Goal: Check status

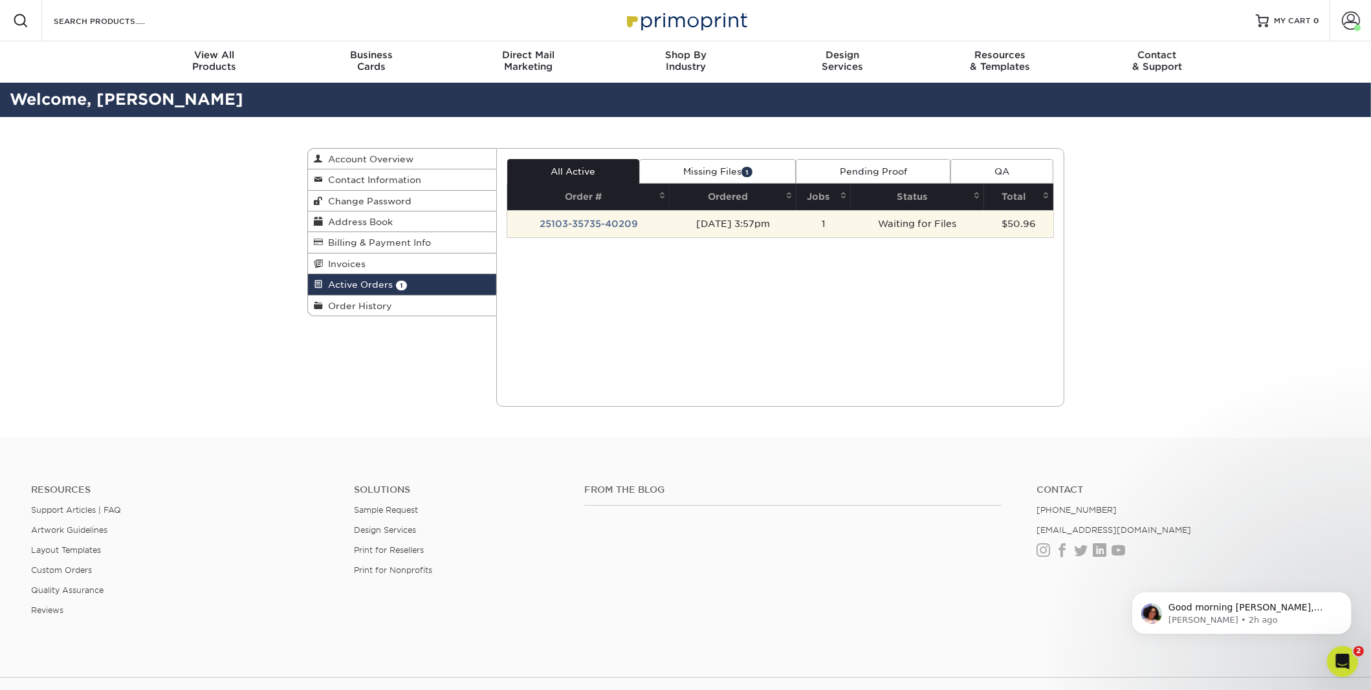
click at [682, 228] on td "[DATE] 3:57pm" at bounding box center [733, 223] width 127 height 27
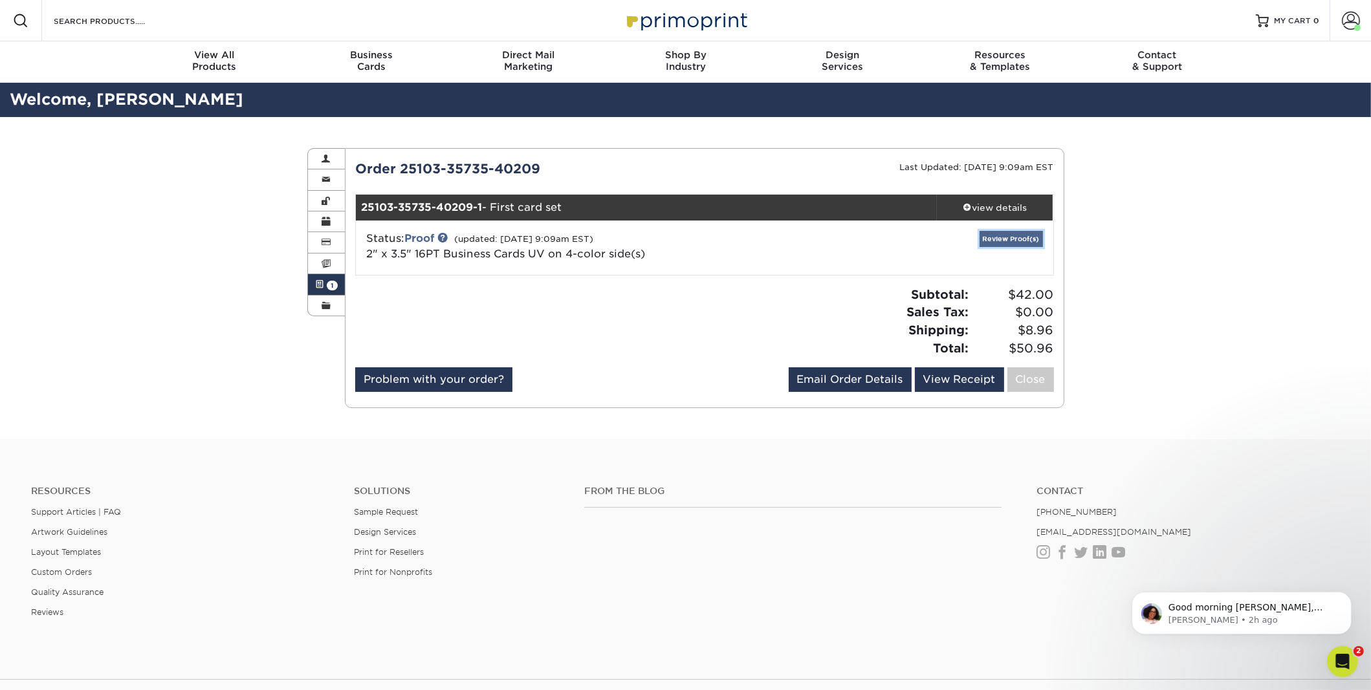
click at [749, 237] on link "Review Proof(s)" at bounding box center [1011, 239] width 63 height 16
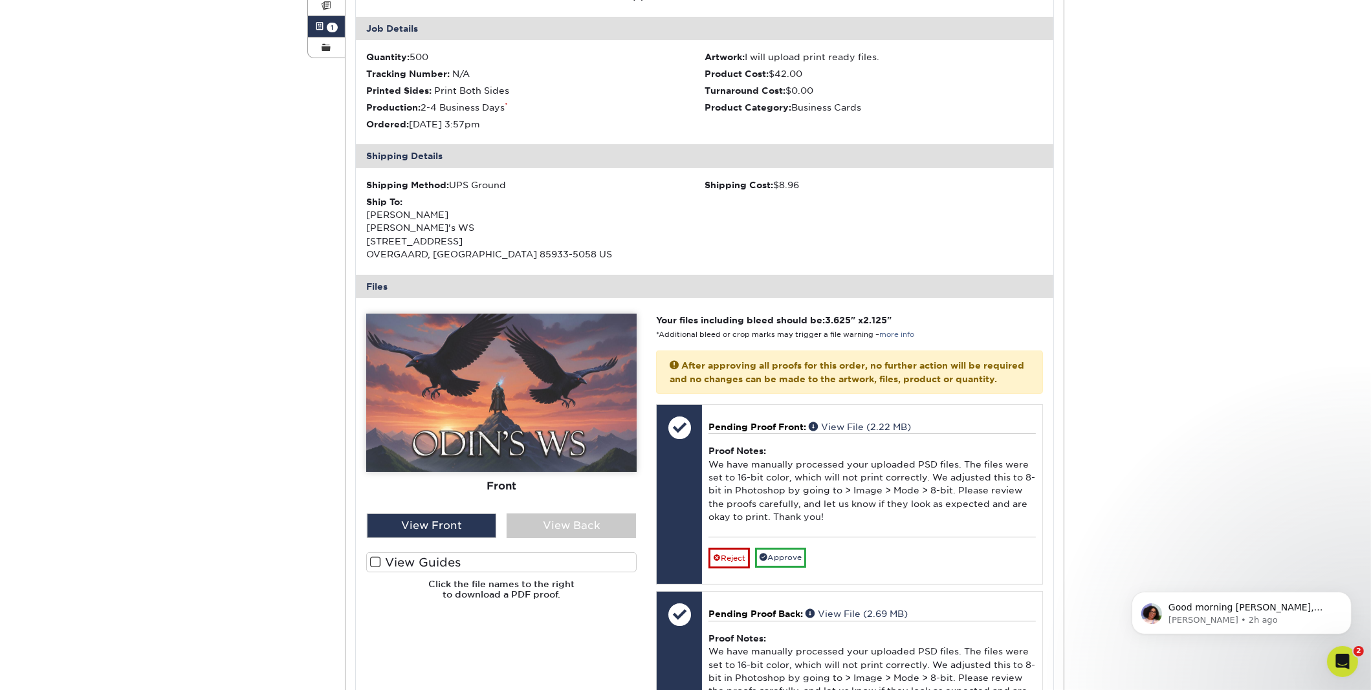
scroll to position [388, 0]
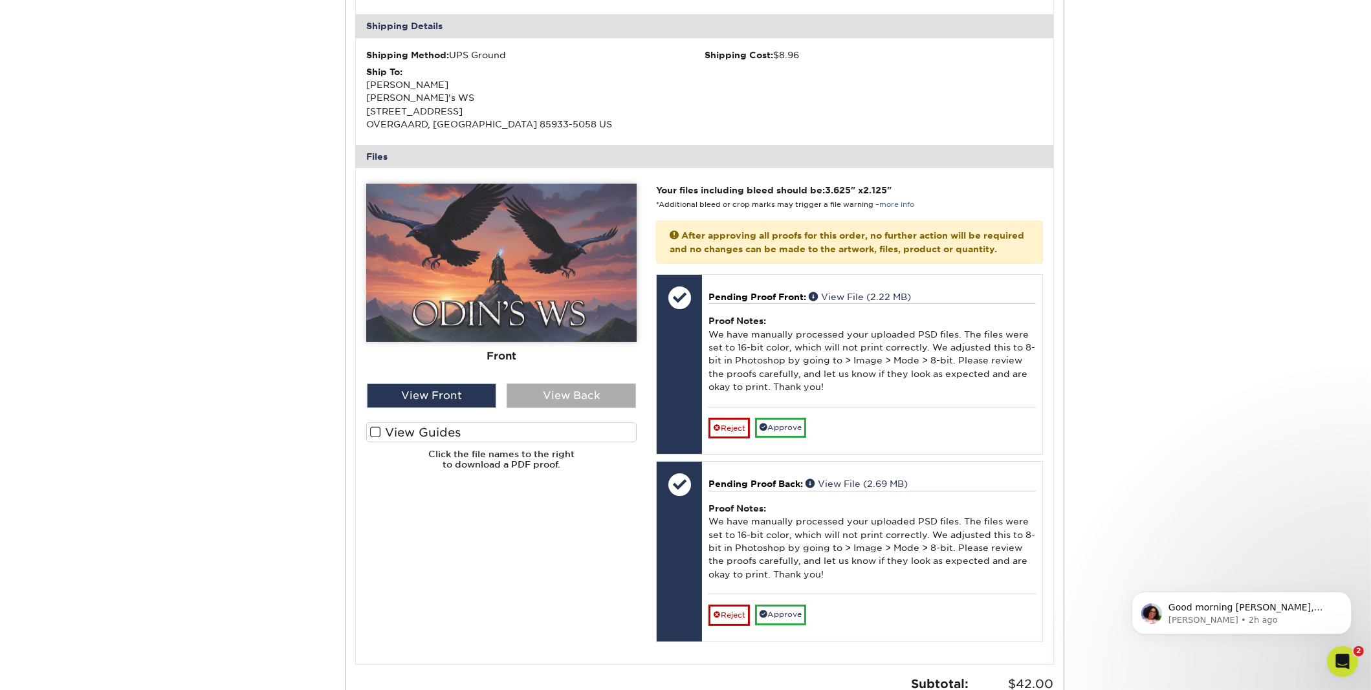
click at [560, 391] on div "View Back" at bounding box center [571, 396] width 129 height 25
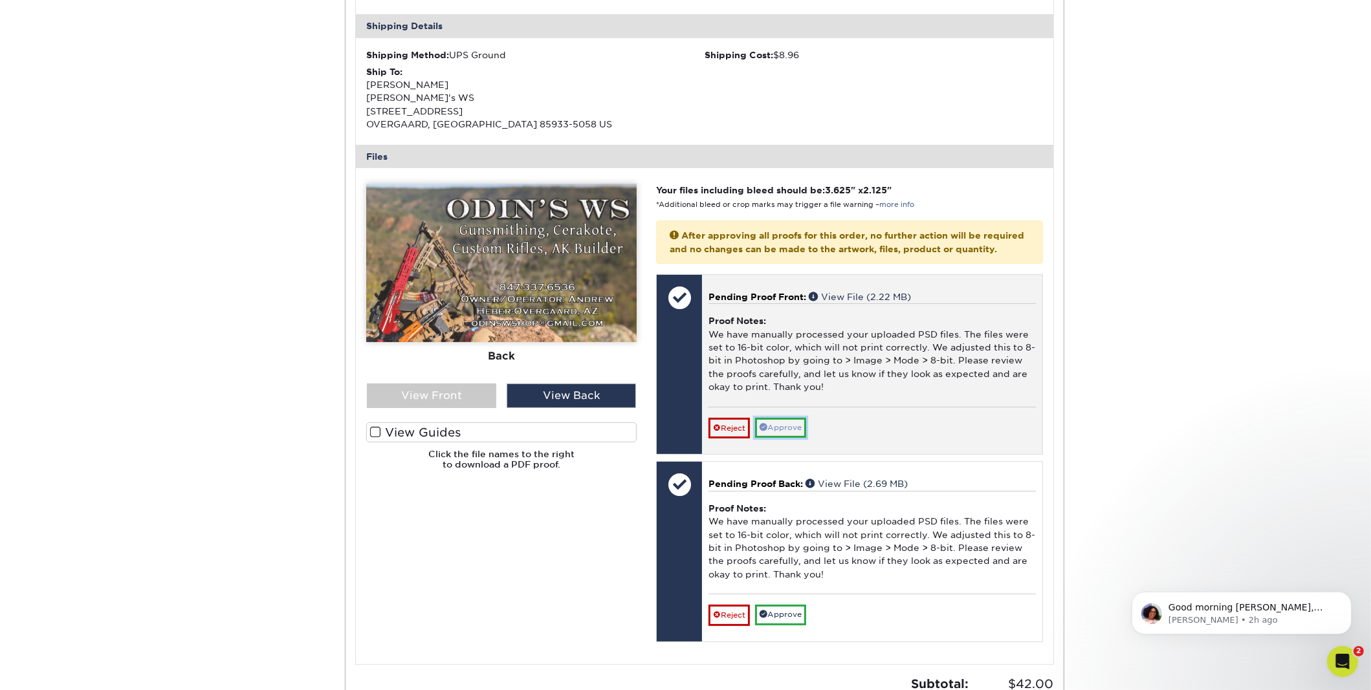
click at [749, 438] on link "Approve" at bounding box center [780, 428] width 51 height 20
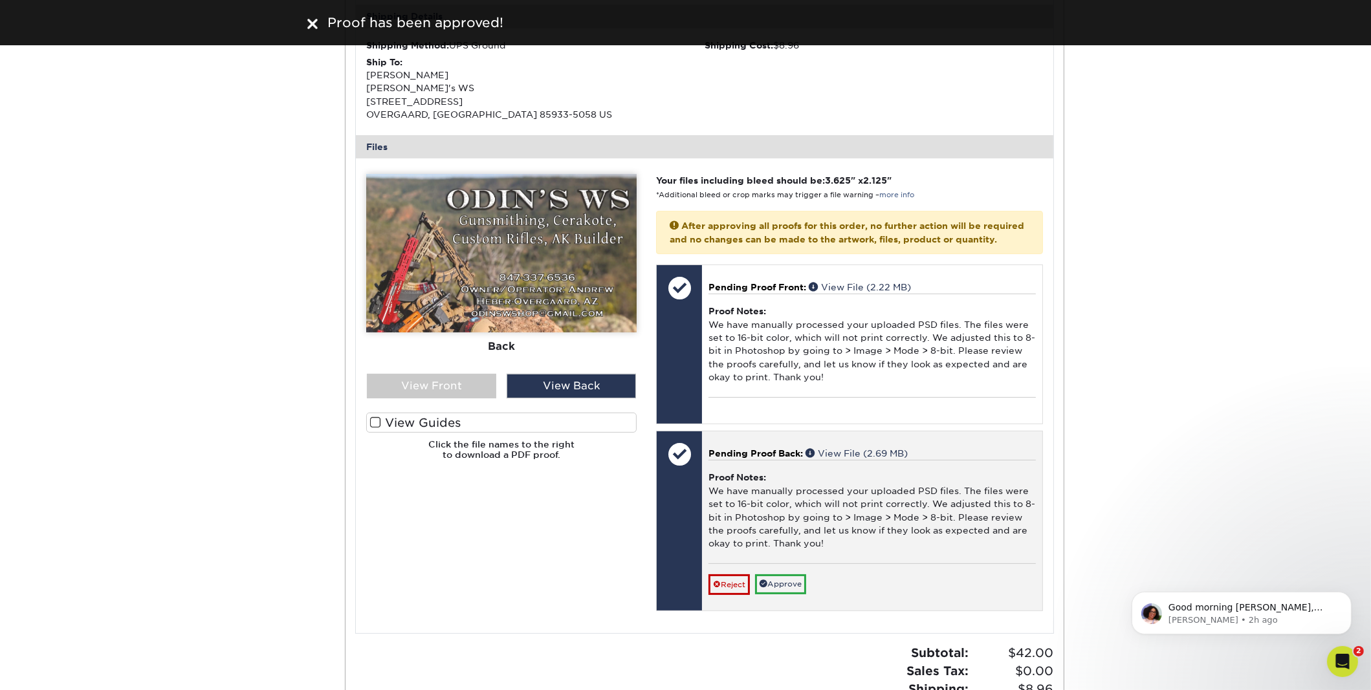
scroll to position [517, 0]
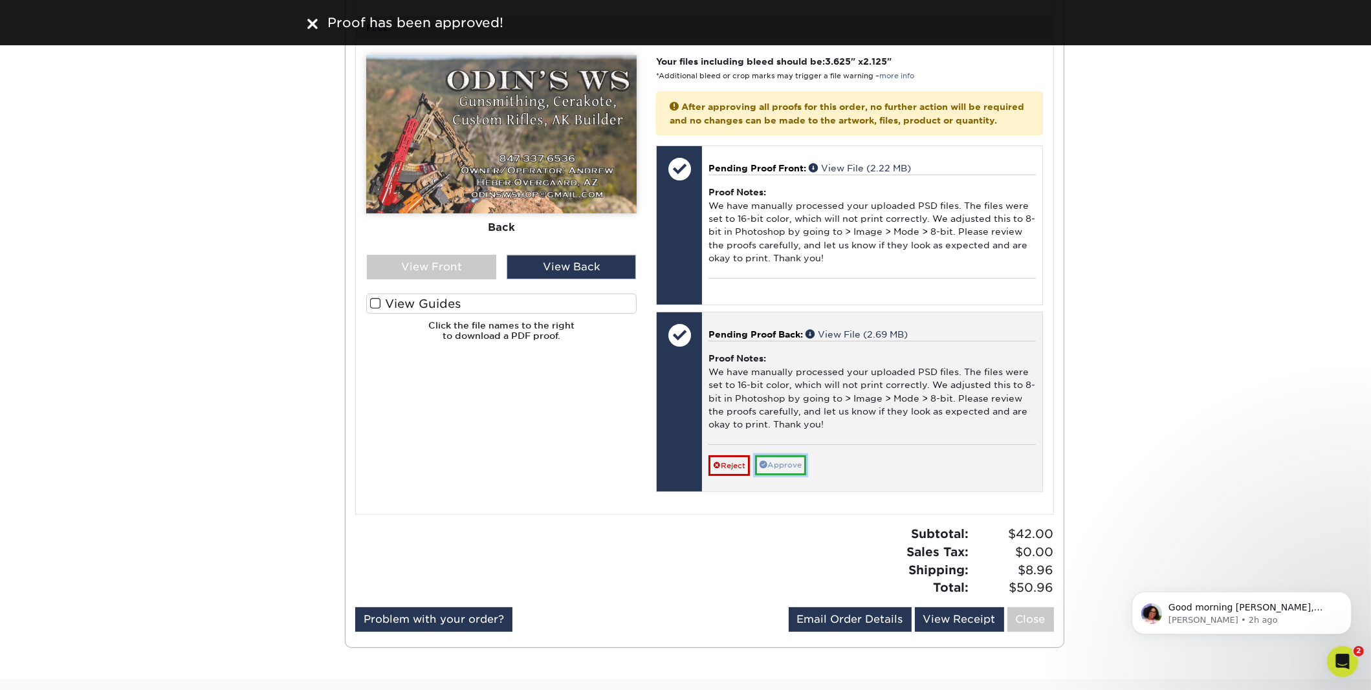
click at [749, 473] on link "Approve" at bounding box center [780, 466] width 51 height 20
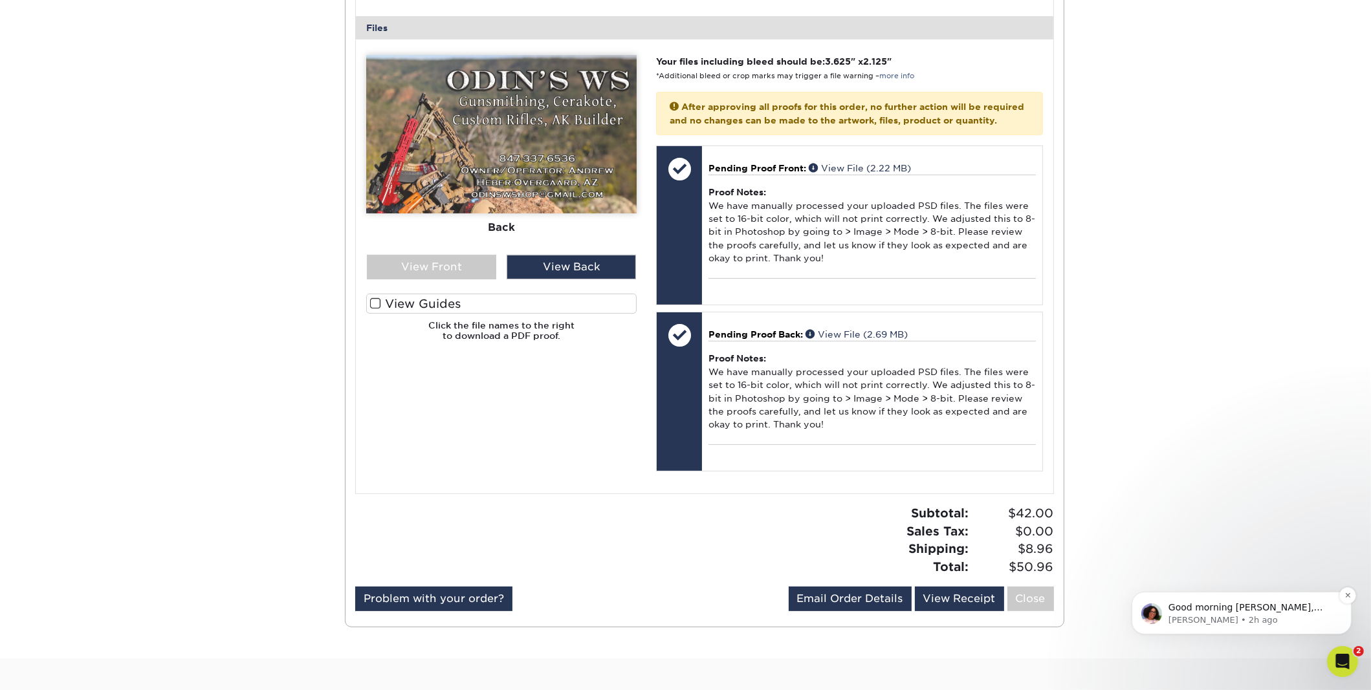
click at [749, 611] on span "Good morning [PERSON_NAME], Thank you for letting us know! Our File Processing …" at bounding box center [1250, 652] width 164 height 100
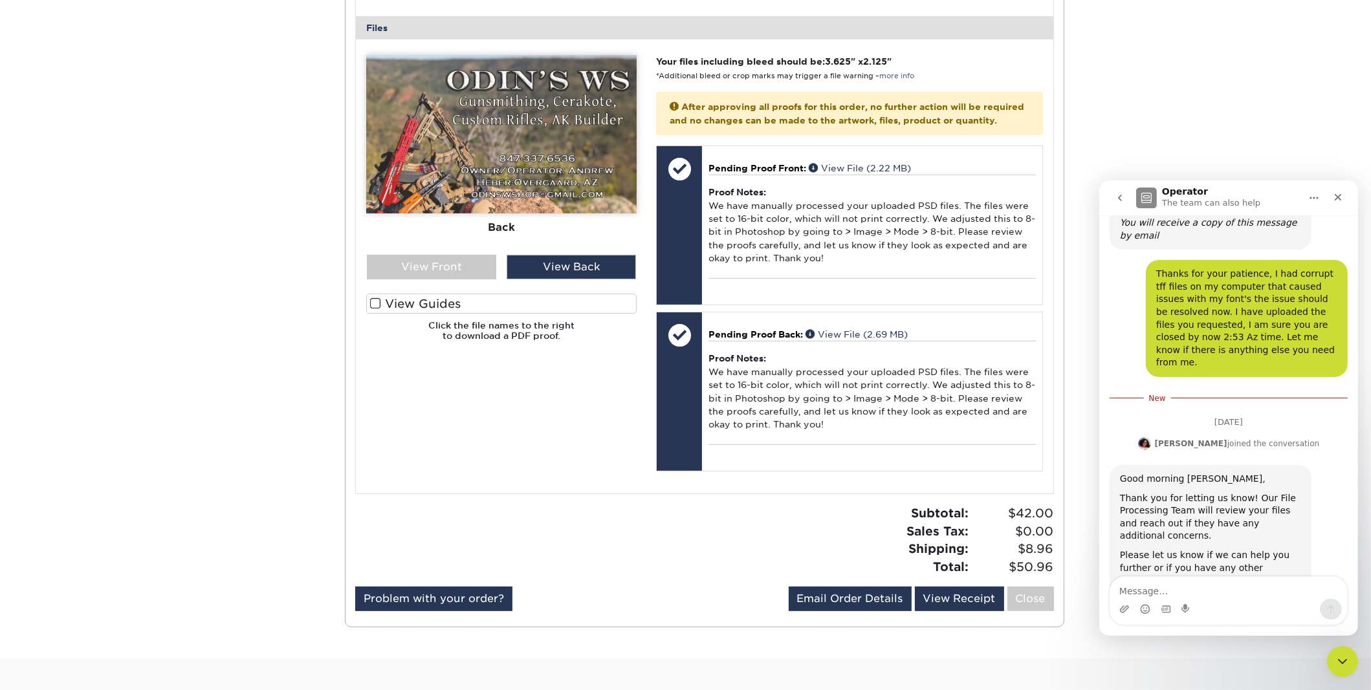
scroll to position [446, 0]
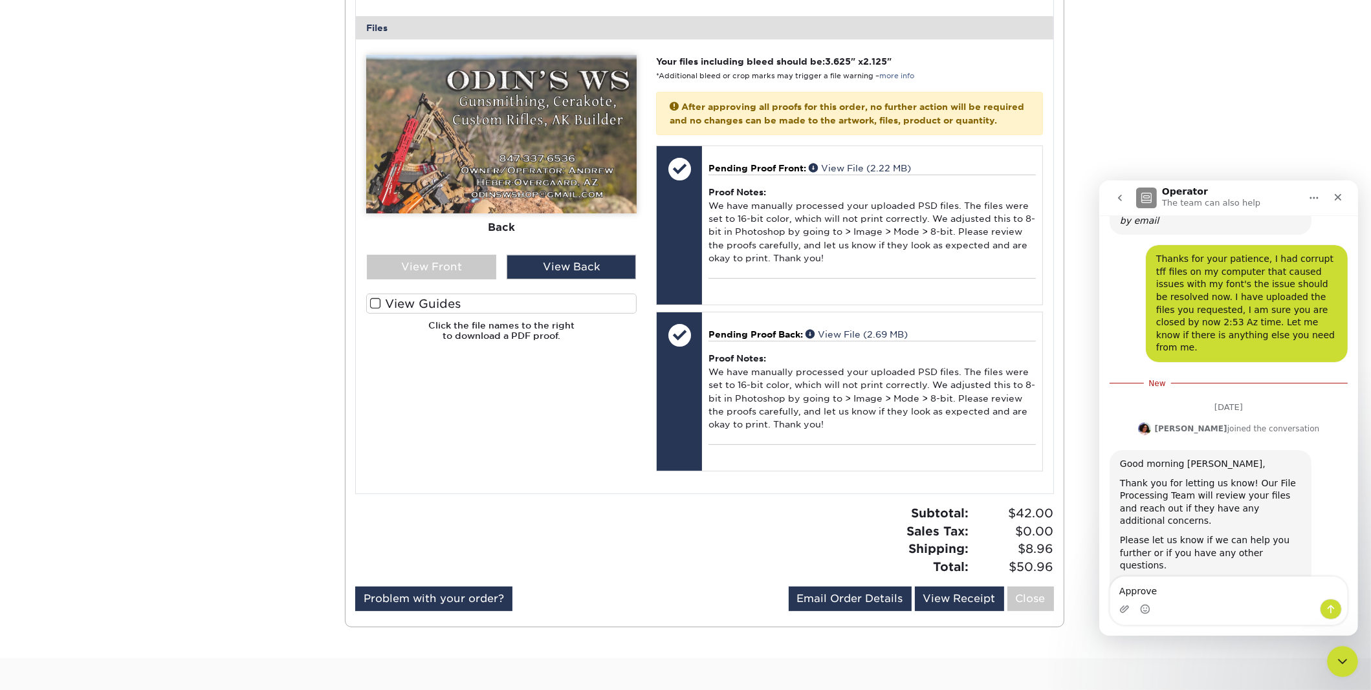
type textarea "Approved"
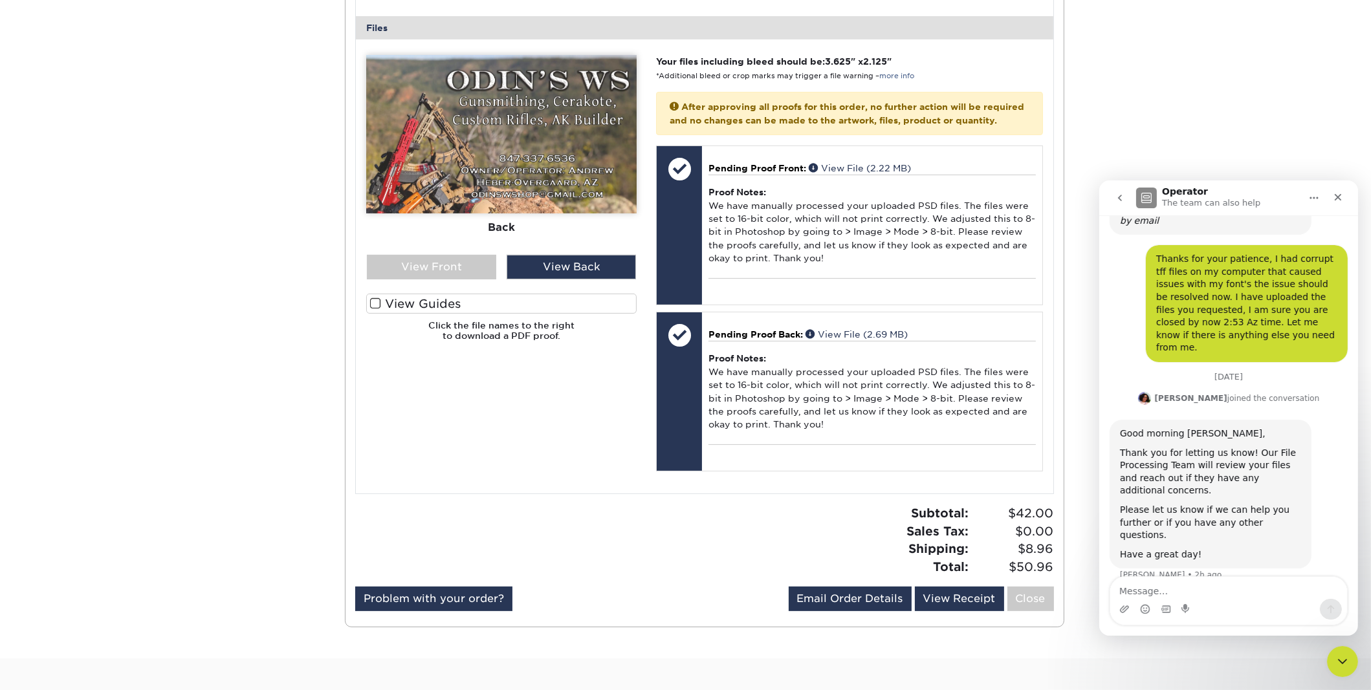
scroll to position [455, 0]
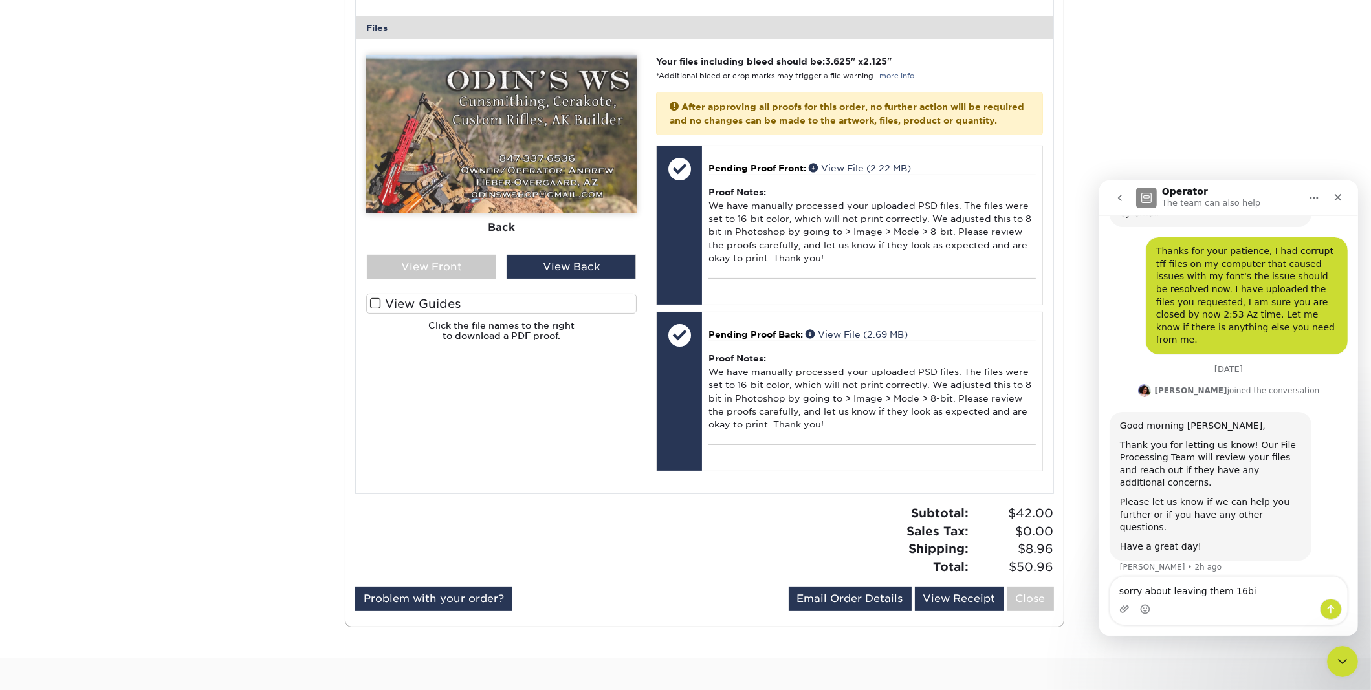
type textarea "sorry about leaving them 16bit"
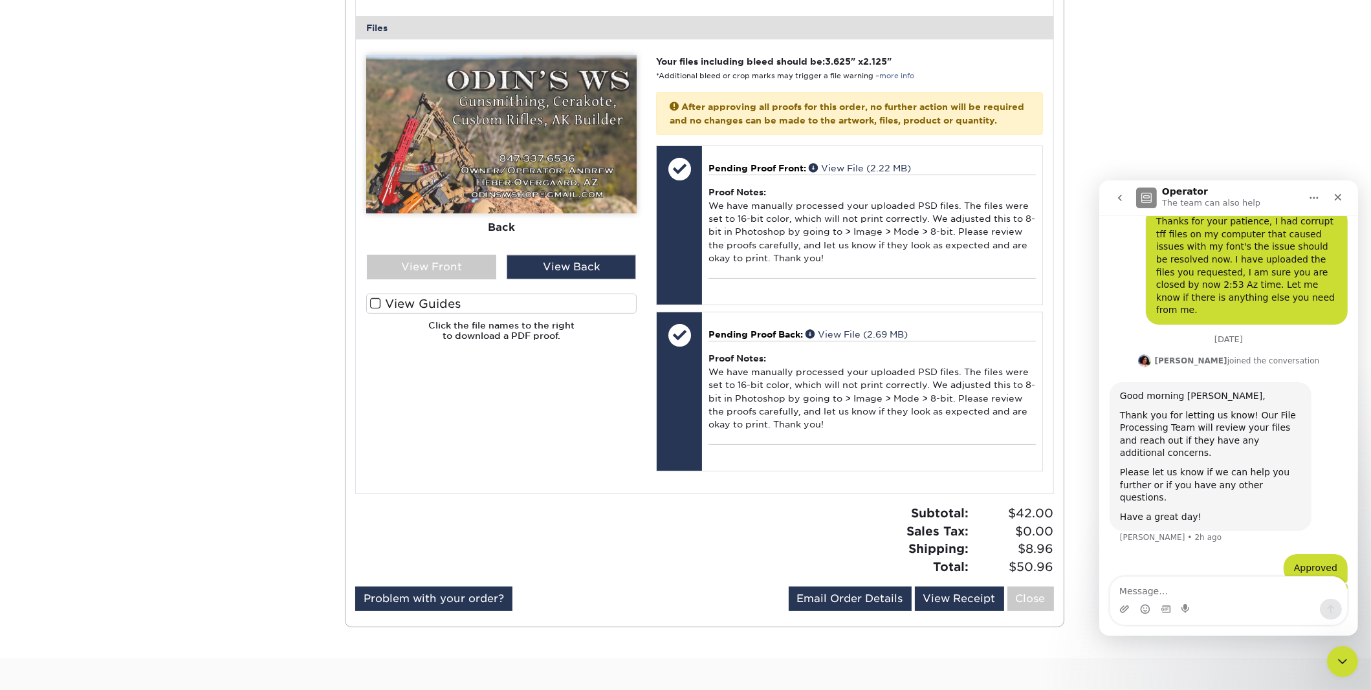
scroll to position [484, 0]
click at [527, 134] on img at bounding box center [501, 134] width 270 height 159
click at [565, 261] on div "View Back" at bounding box center [571, 267] width 129 height 25
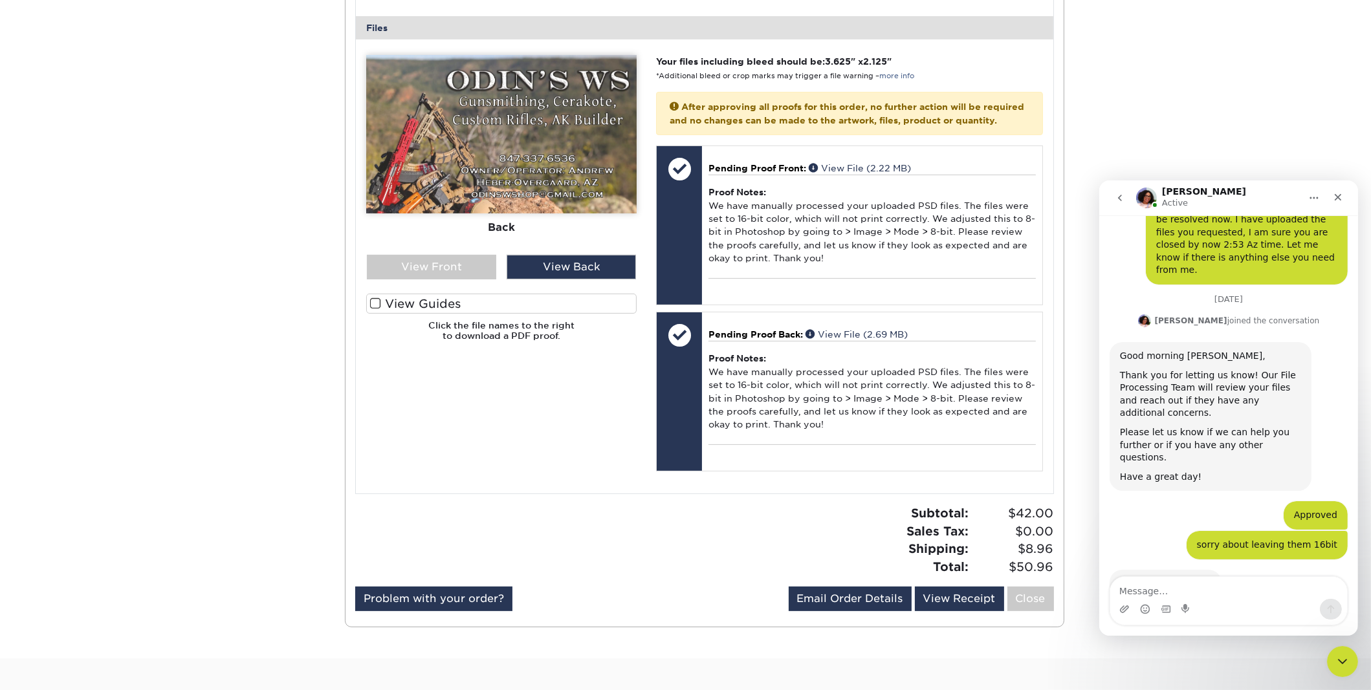
scroll to position [523, 0]
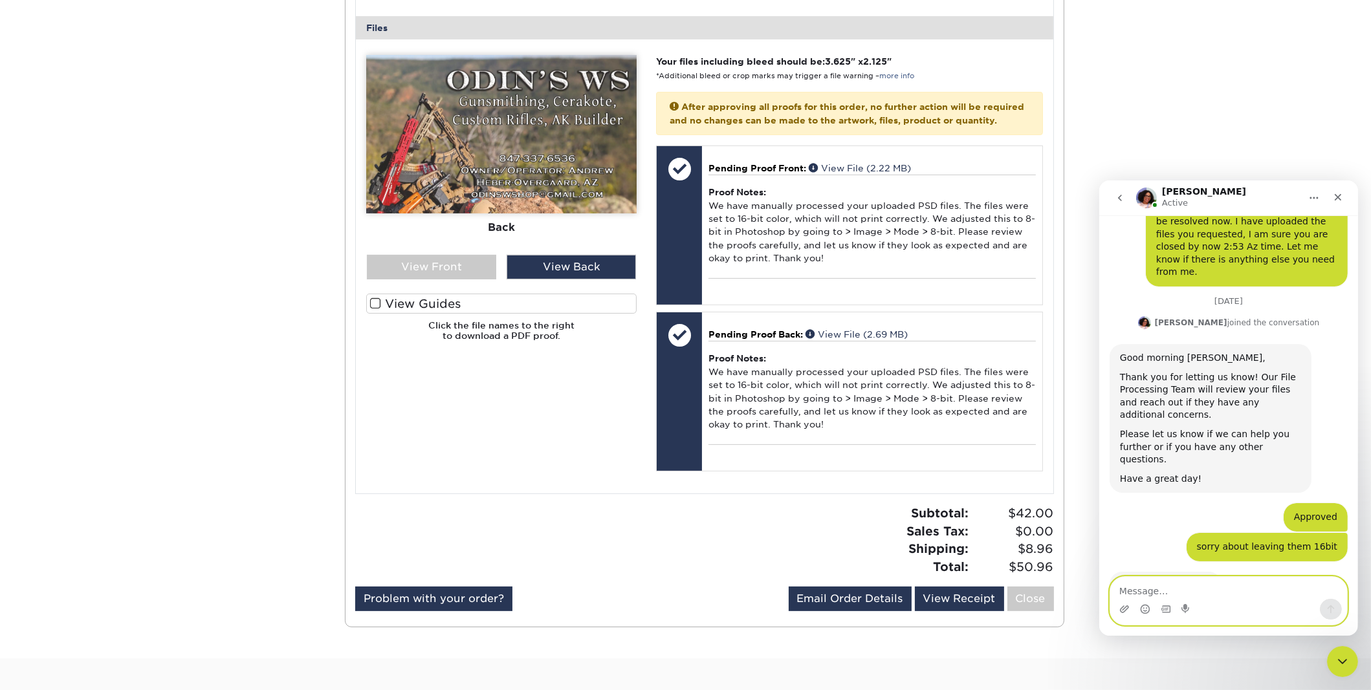
click at [749, 590] on textarea "Message…" at bounding box center [1228, 588] width 237 height 22
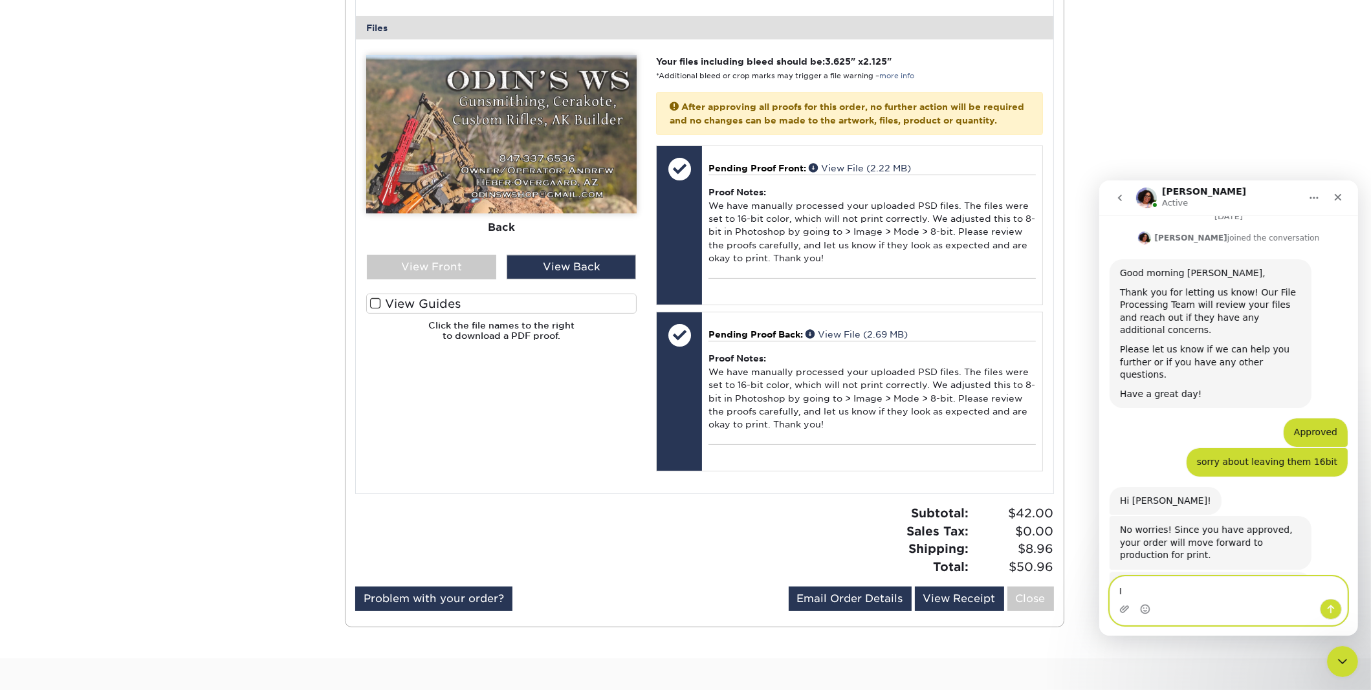
scroll to position [607, 0]
type textarea "I appreciate that"
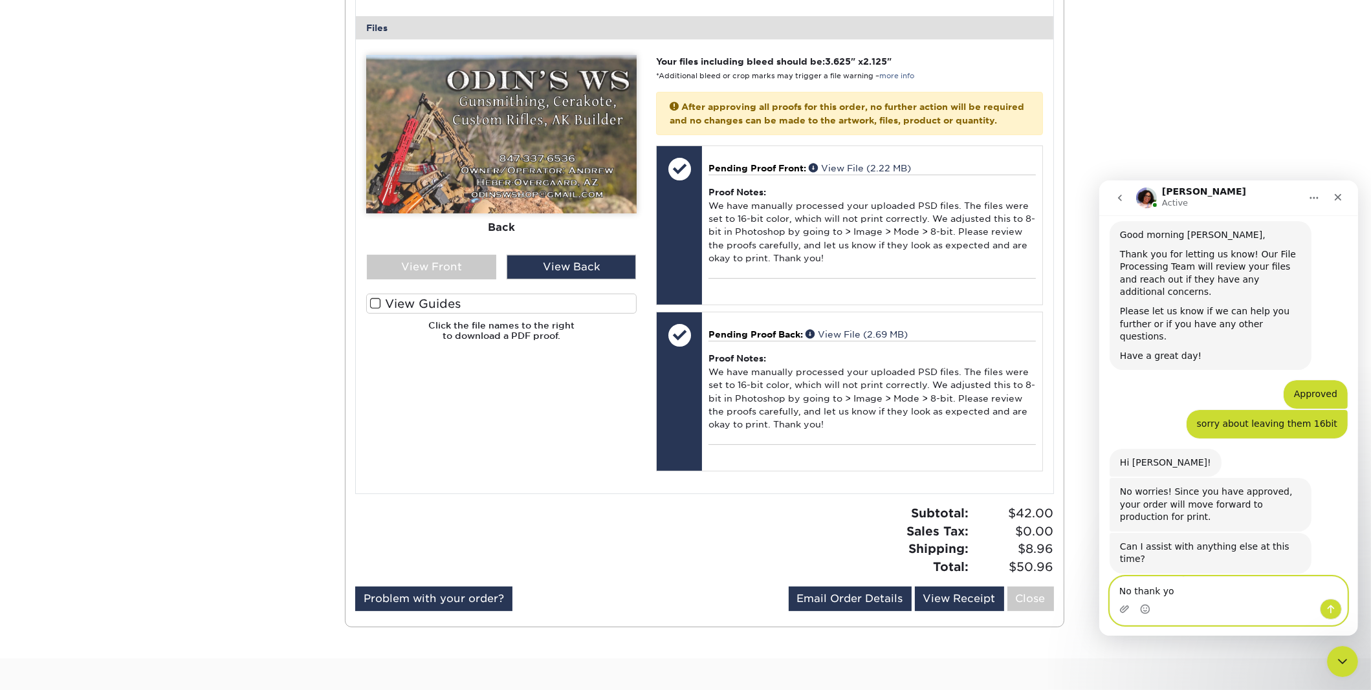
type textarea "No thank you"
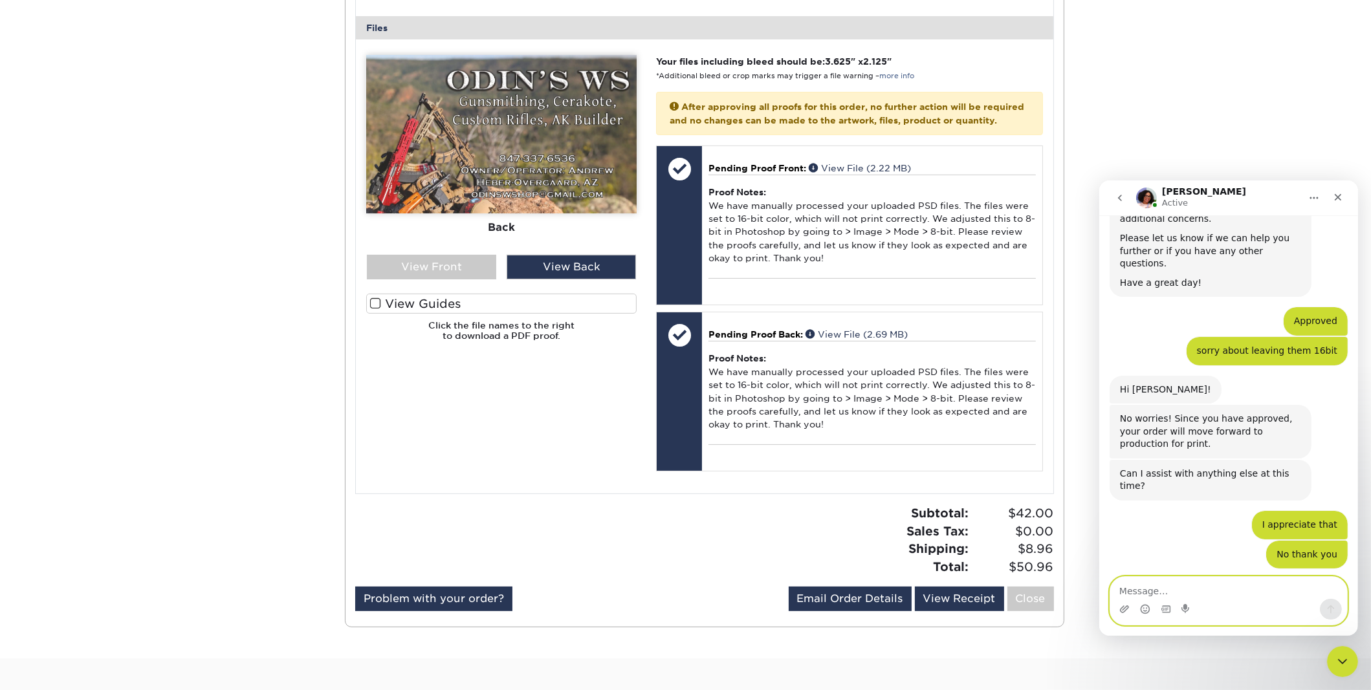
scroll to position [714, 0]
